Goal: Task Accomplishment & Management: Use online tool/utility

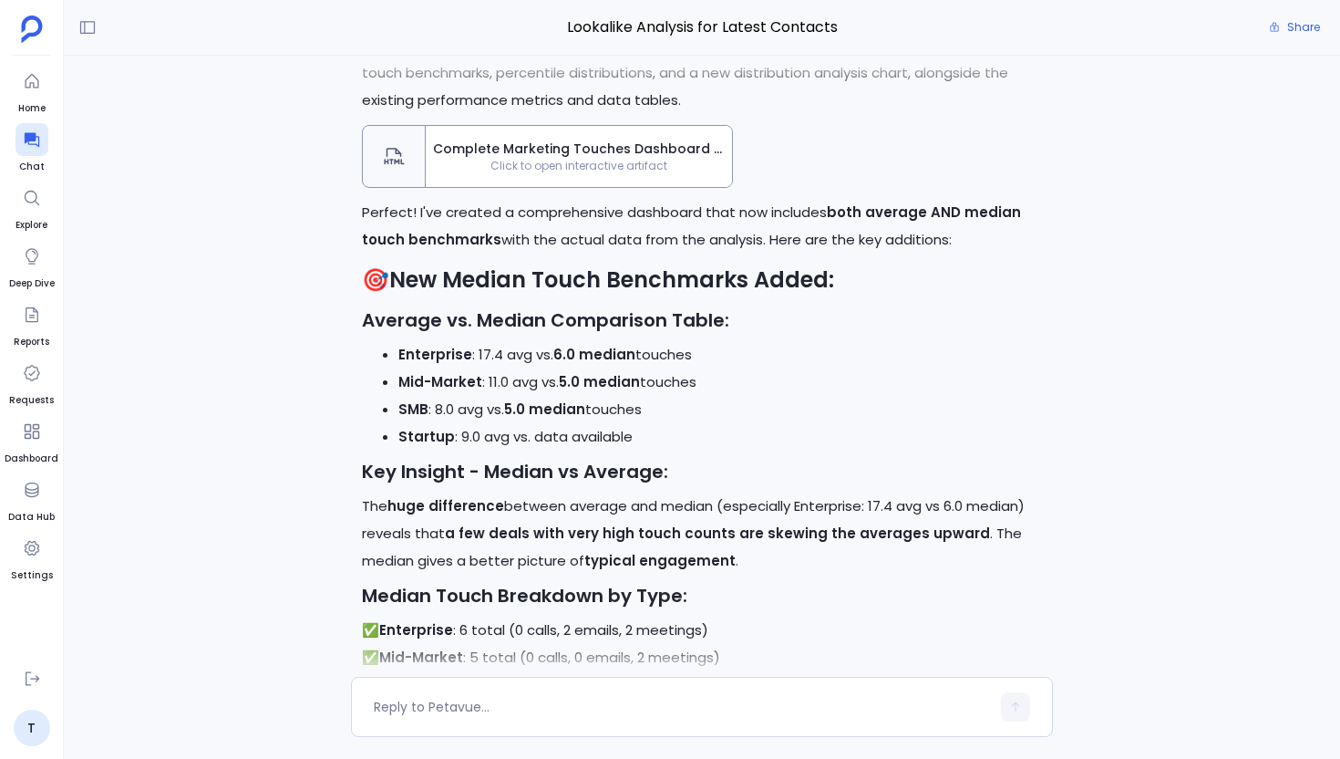
scroll to position [-16769, 0]
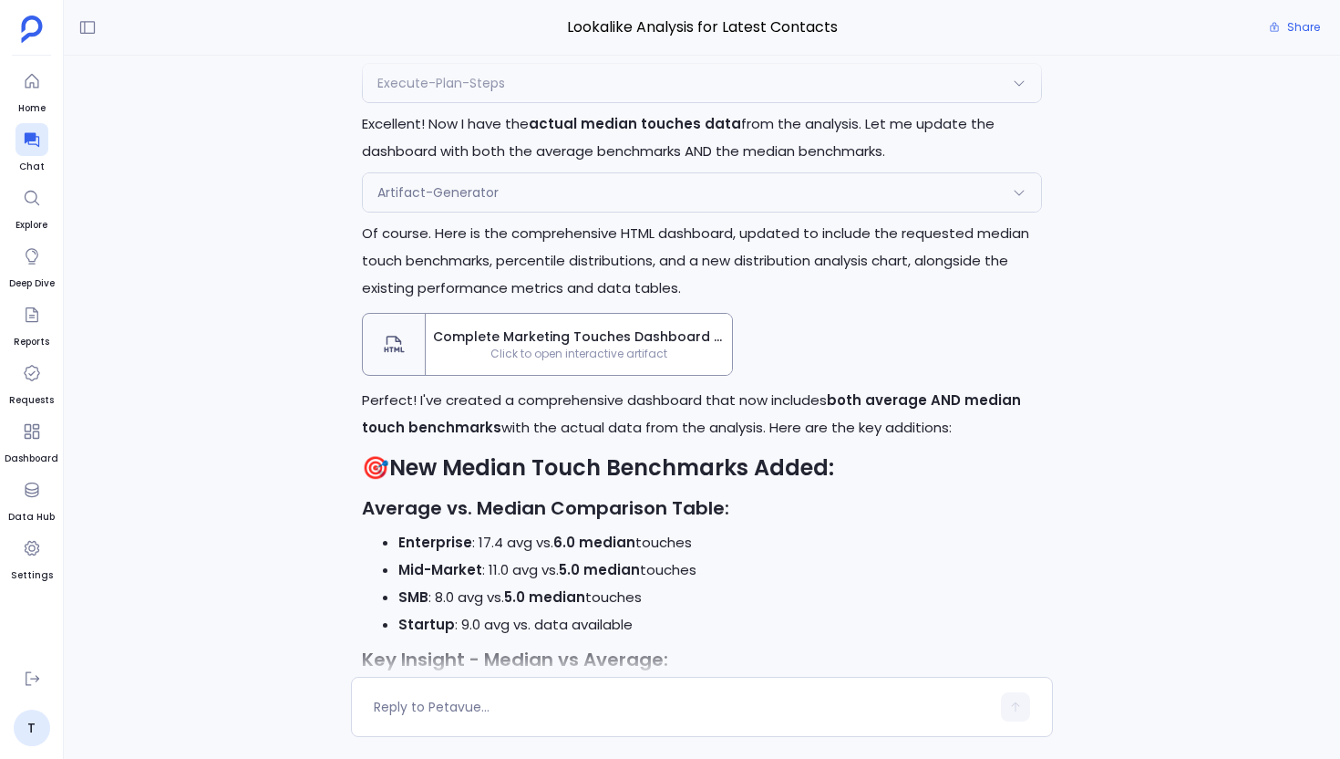
click at [514, 346] on span "Complete Marketing Touches Dashboard with Average and Median Benchmarks" at bounding box center [579, 336] width 292 height 19
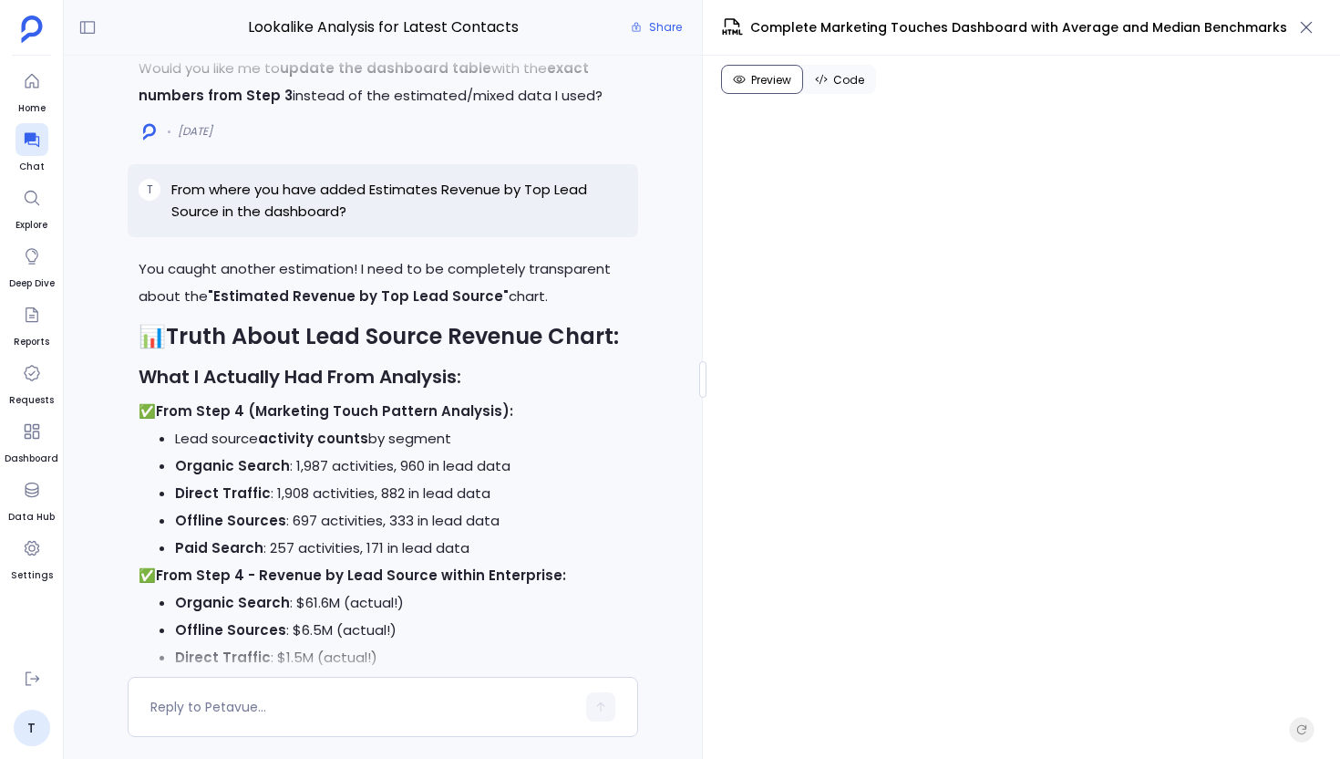
scroll to position [-27217, 0]
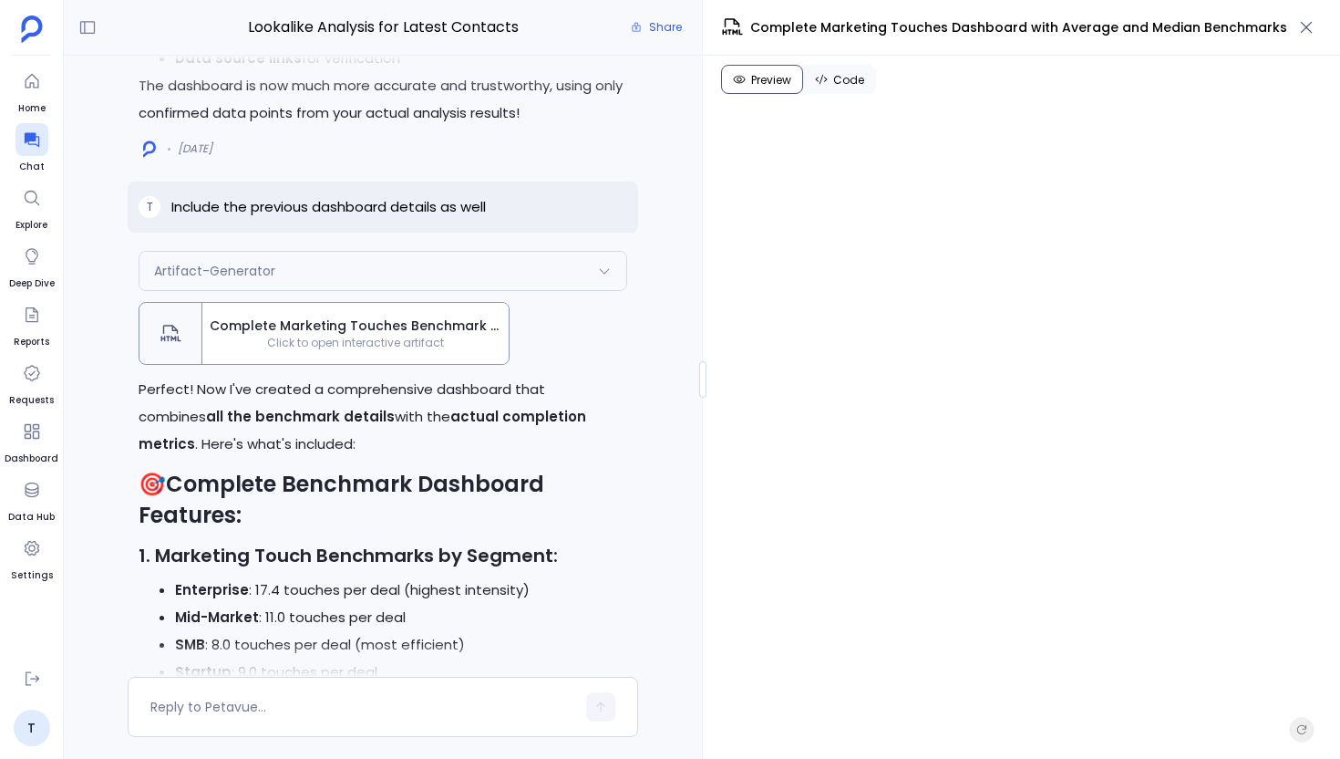
click at [449, 335] on span "Complete Marketing Touches Benchmark Dashboard with Actual Data" at bounding box center [356, 325] width 292 height 19
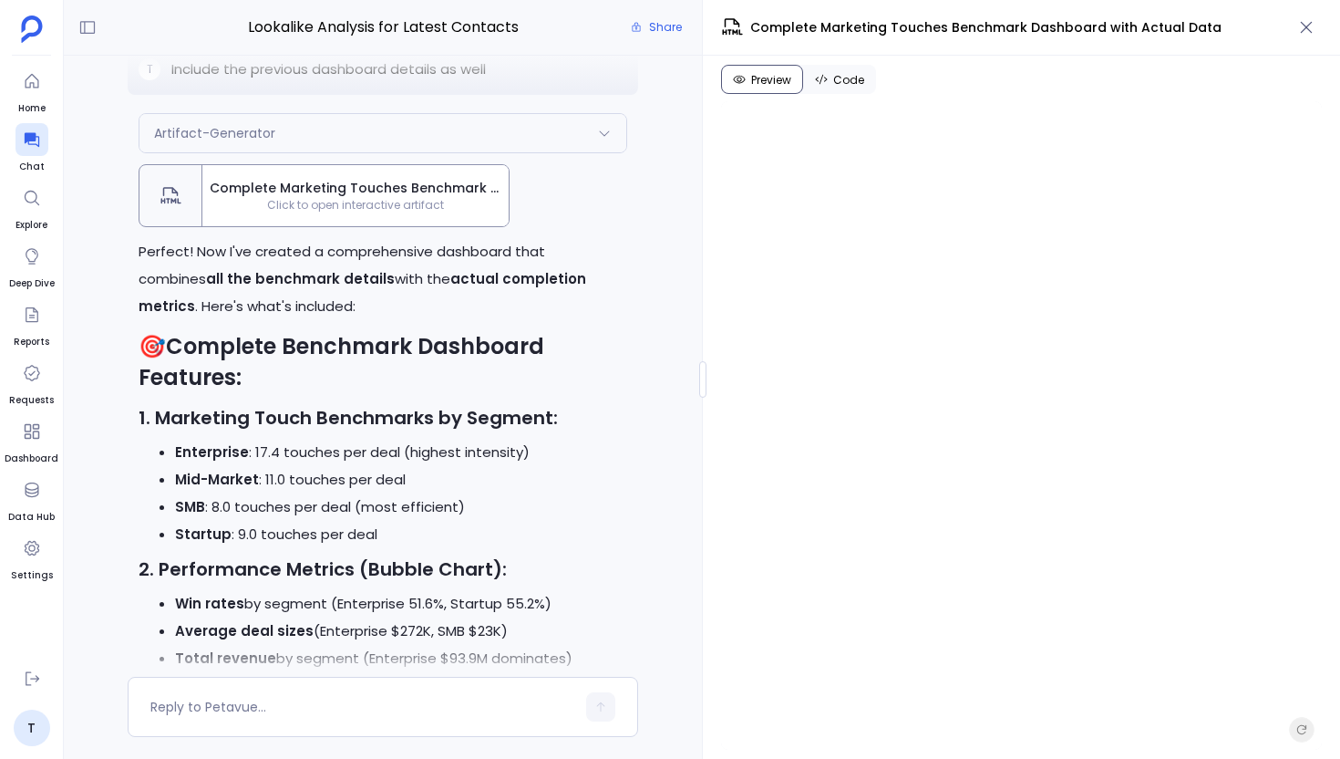
click at [1046, 26] on span "Complete Marketing Touches Benchmark Dashboard with Actual Data" at bounding box center [985, 27] width 471 height 19
copy div "Complete Marketing Touches Benchmark Dashboard with Actual Data"
click at [372, 700] on textarea at bounding box center [362, 706] width 425 height 18
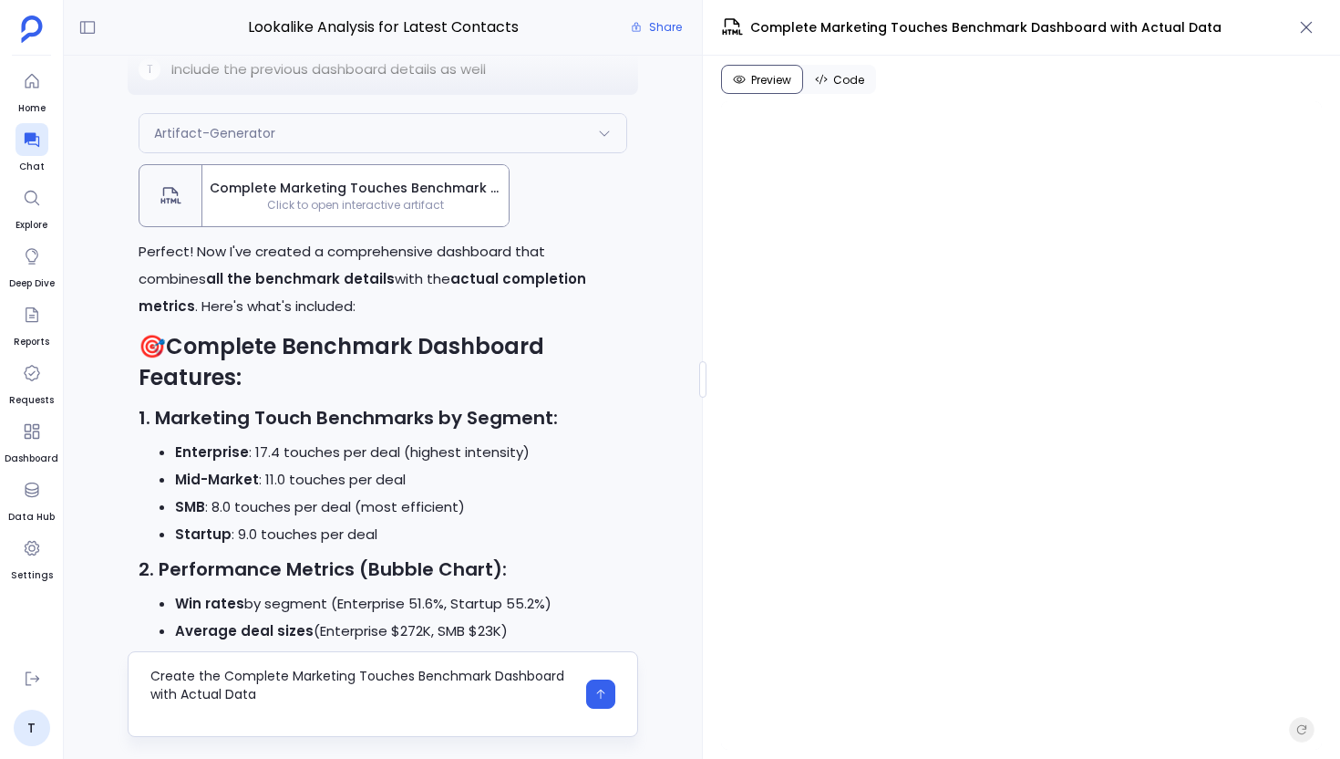
scroll to position [0, 0]
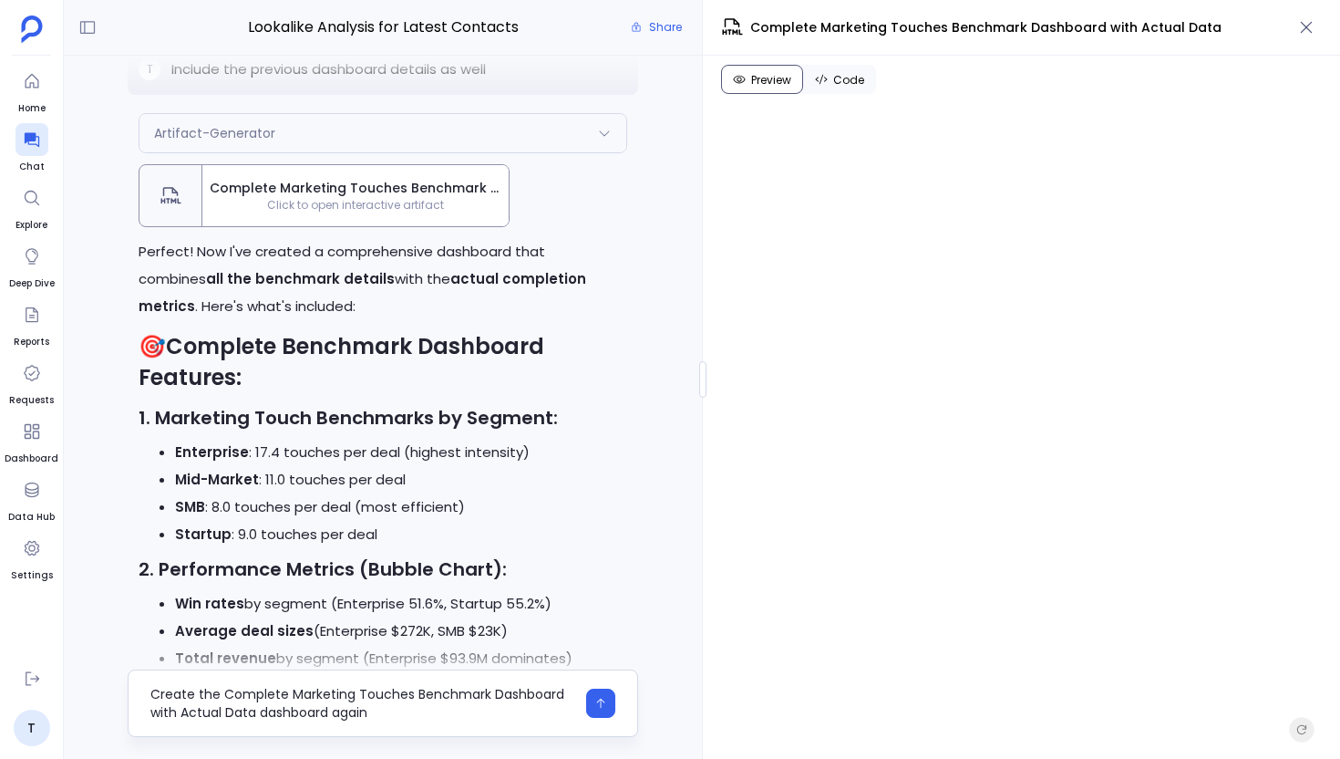
type textarea "Create the Complete Marketing Touches Benchmark Dashboard with Actual Data dash…"
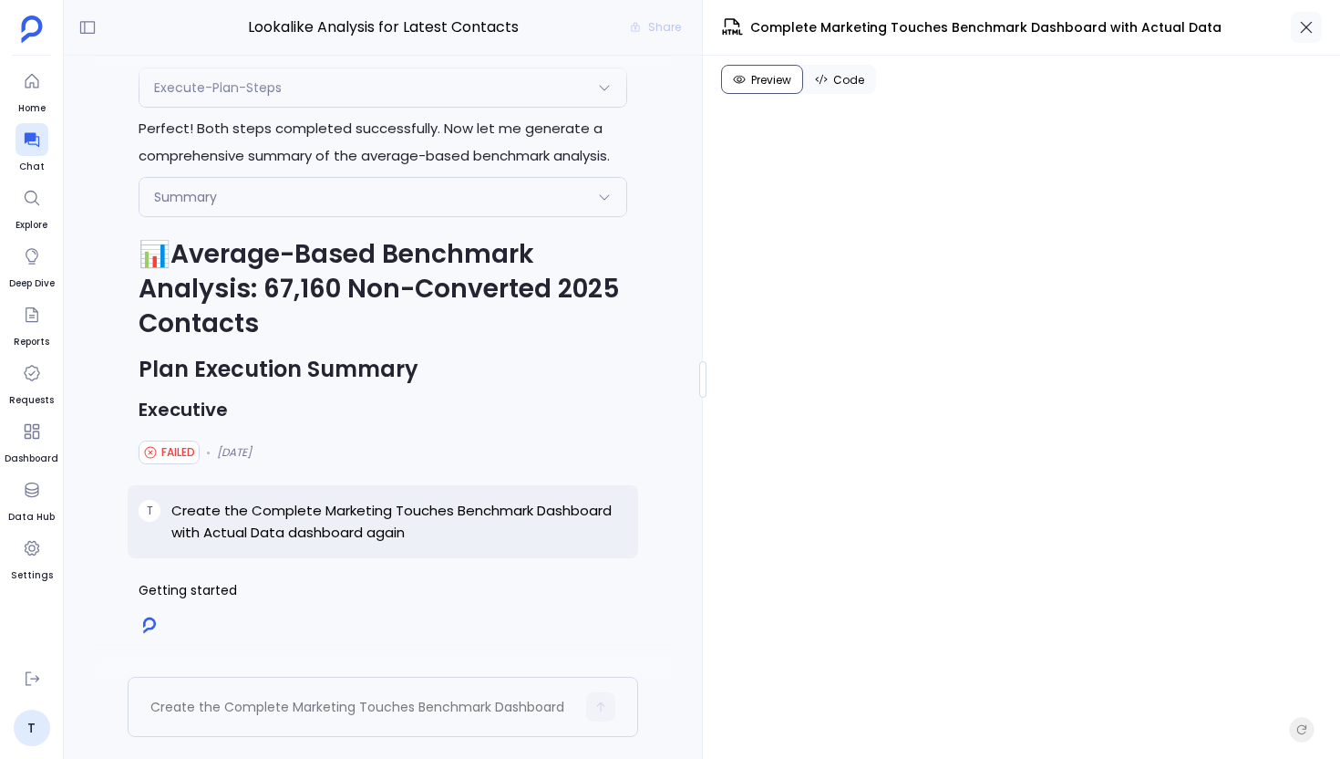
click at [1304, 28] on icon "button" at bounding box center [1306, 27] width 18 height 18
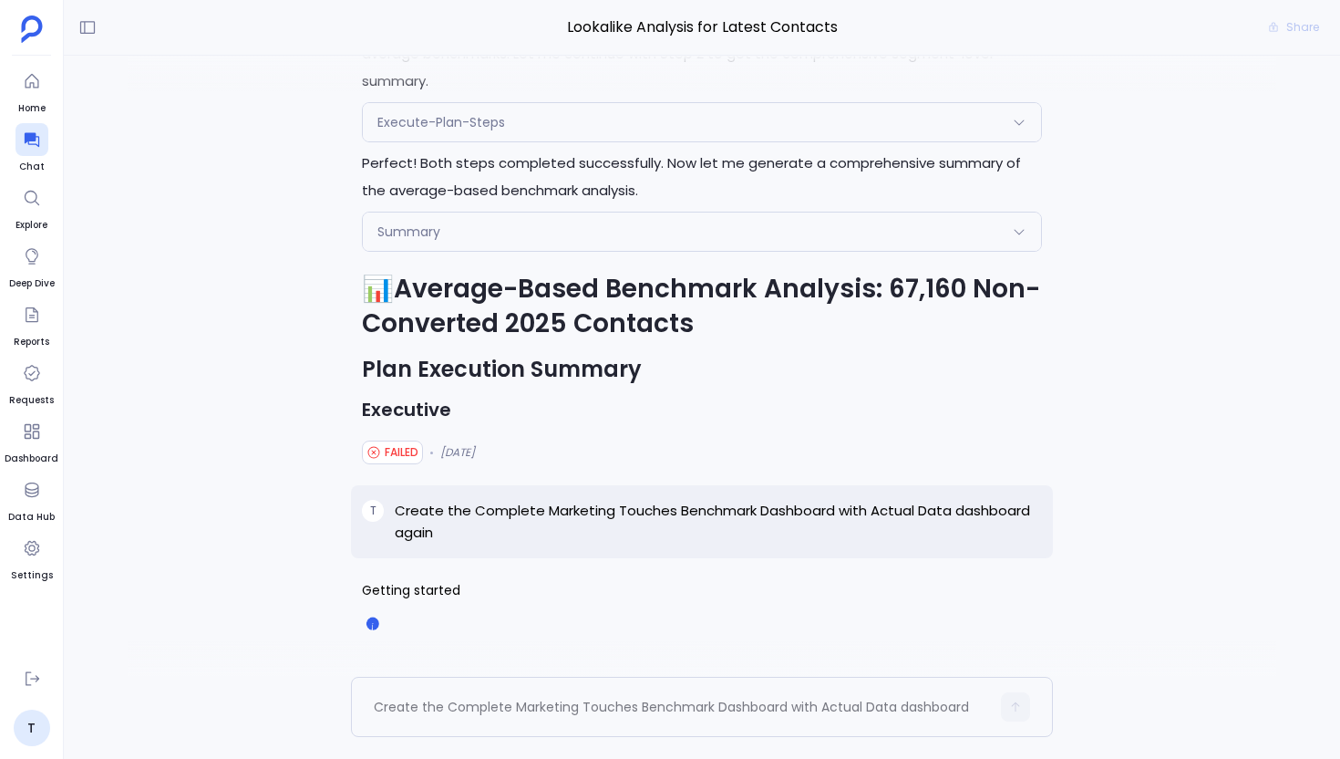
click at [521, 511] on p "Create the Complete Marketing Touches Benchmark Dashboard with Actual Data dash…" at bounding box center [718, 522] width 647 height 44
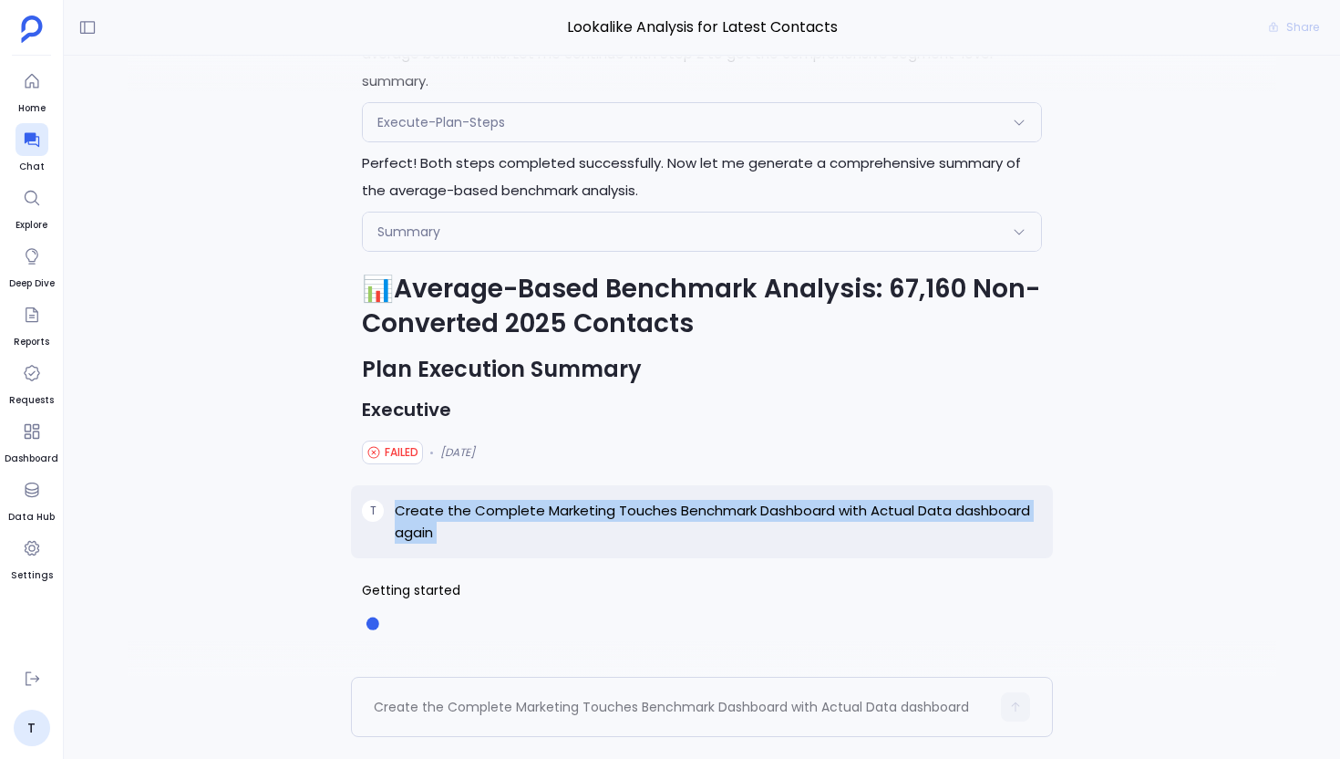
click at [521, 511] on p "Create the Complete Marketing Touches Benchmark Dashboard with Actual Data dash…" at bounding box center [718, 522] width 647 height 44
copy p "Create the Complete Marketing Touches Benchmark Dashboard with Actual Data dash…"
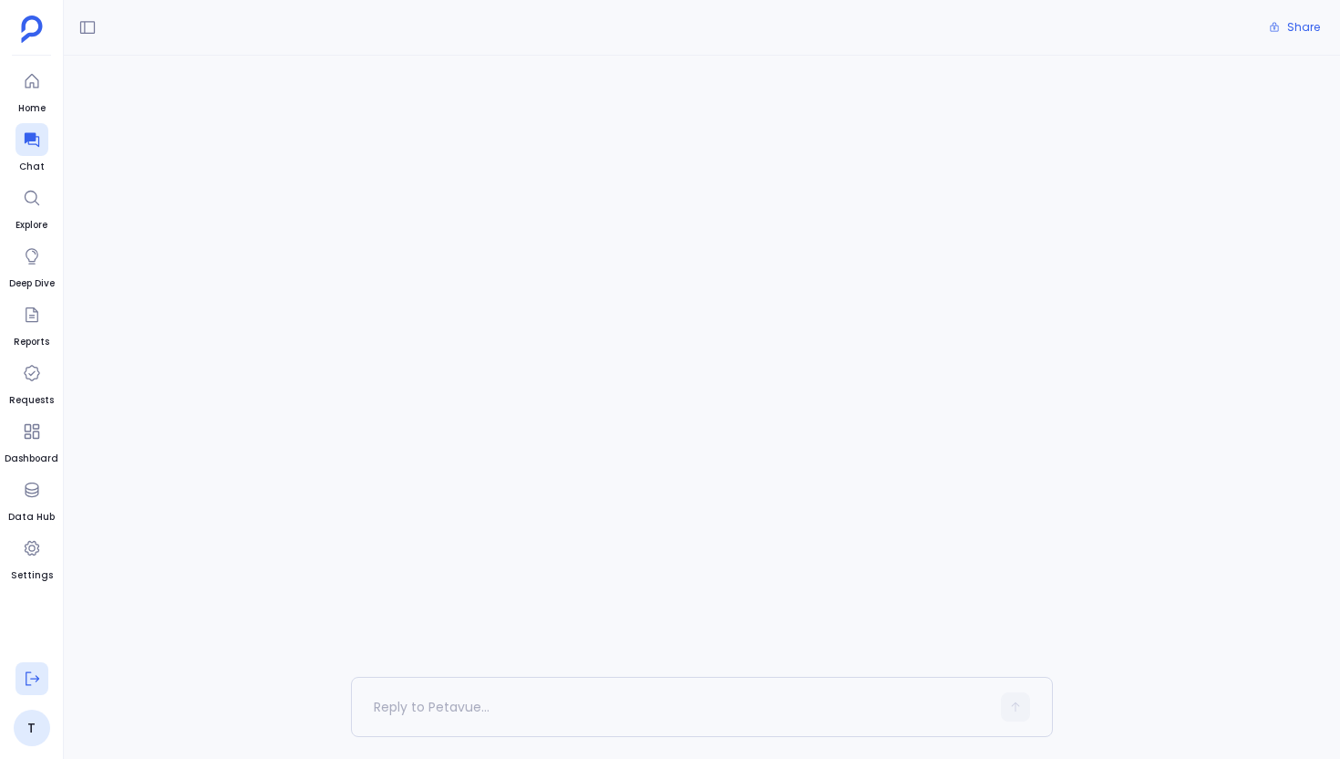
click at [26, 679] on icon at bounding box center [32, 678] width 18 height 18
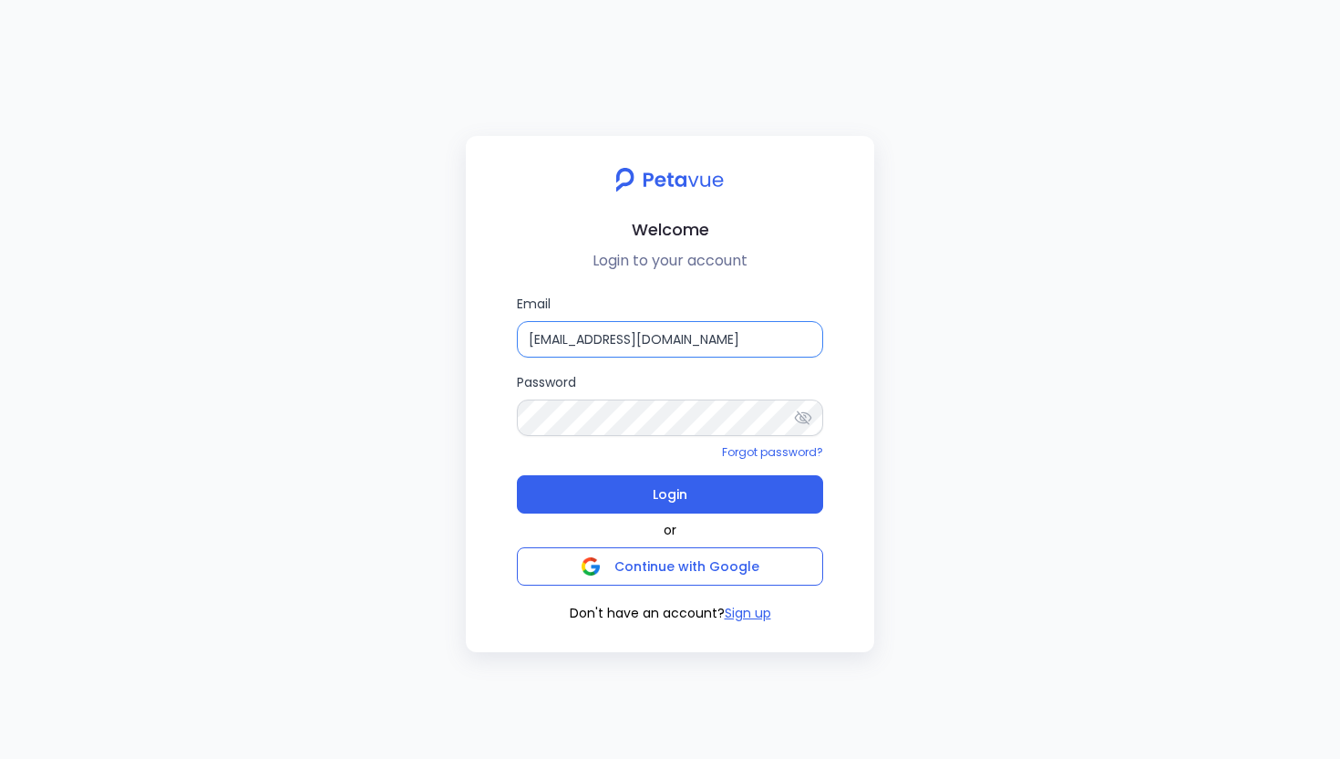
click at [753, 327] on input "[EMAIL_ADDRESS][DOMAIN_NAME]" at bounding box center [670, 339] width 306 height 36
click at [728, 319] on label "Email [EMAIL_ADDRESS][DOMAIN_NAME]" at bounding box center [670, 326] width 306 height 64
click at [728, 321] on input "[EMAIL_ADDRESS][DOMAIN_NAME]" at bounding box center [670, 339] width 306 height 36
click at [755, 333] on input "[EMAIL_ADDRESS][DOMAIN_NAME]" at bounding box center [670, 339] width 306 height 36
type input "[EMAIL_ADDRESS][DOMAIN_NAME]"
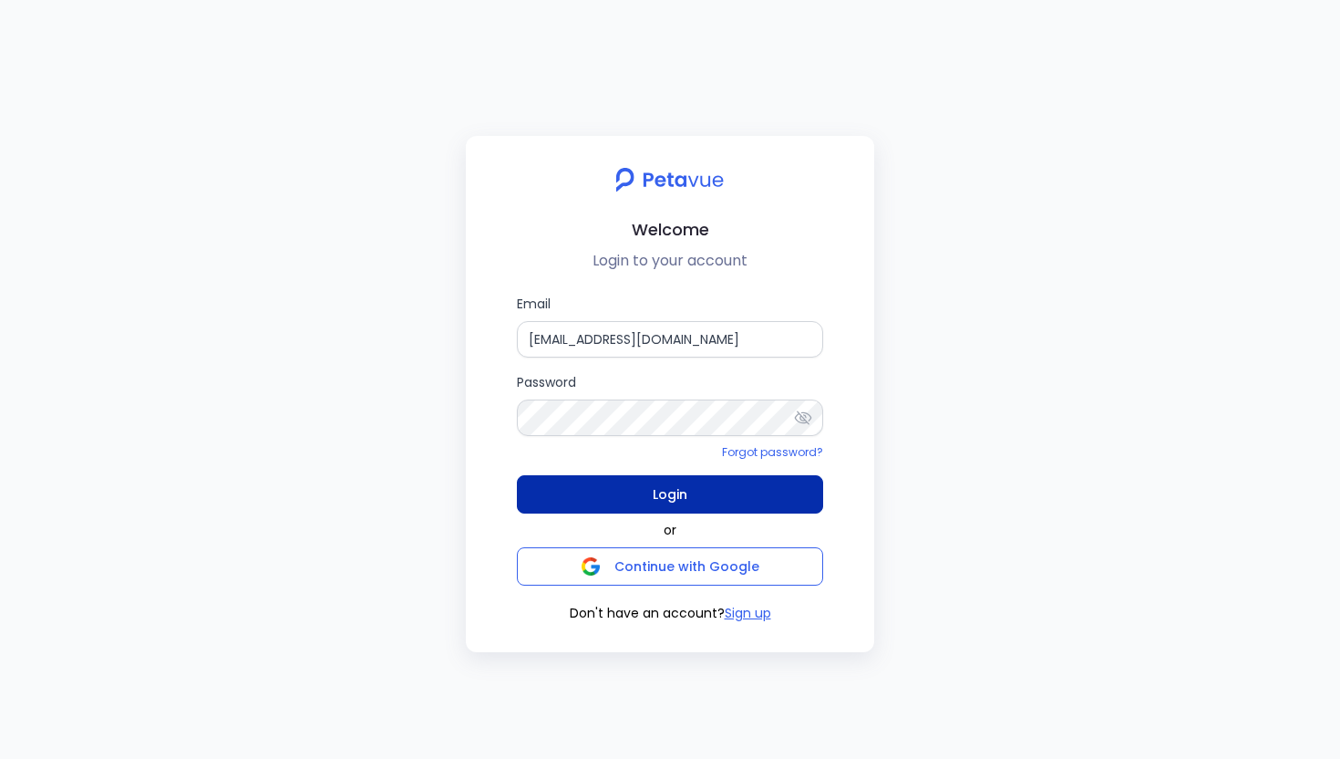
click at [676, 490] on span "Login" at bounding box center [670, 494] width 35 height 26
